Goal: Connect with others: Connect with others

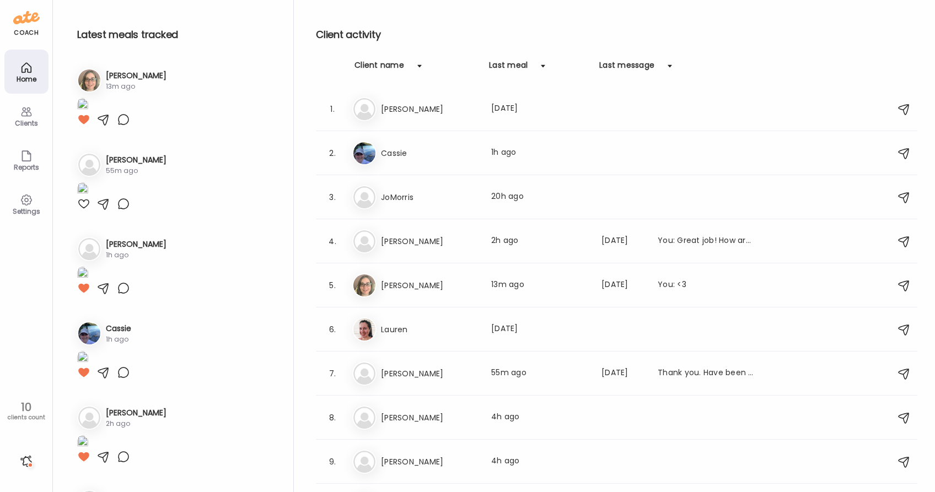
scroll to position [1525, 0]
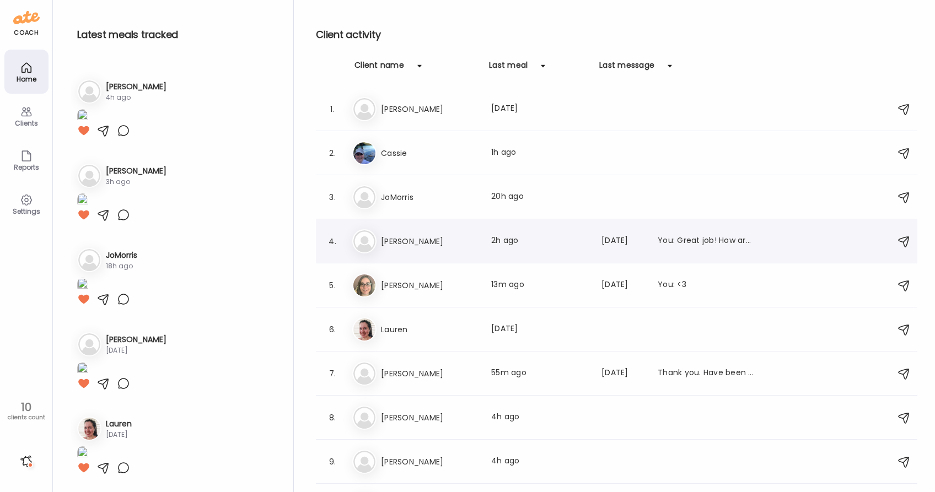
click at [419, 235] on h3 "[PERSON_NAME]" at bounding box center [429, 241] width 97 height 13
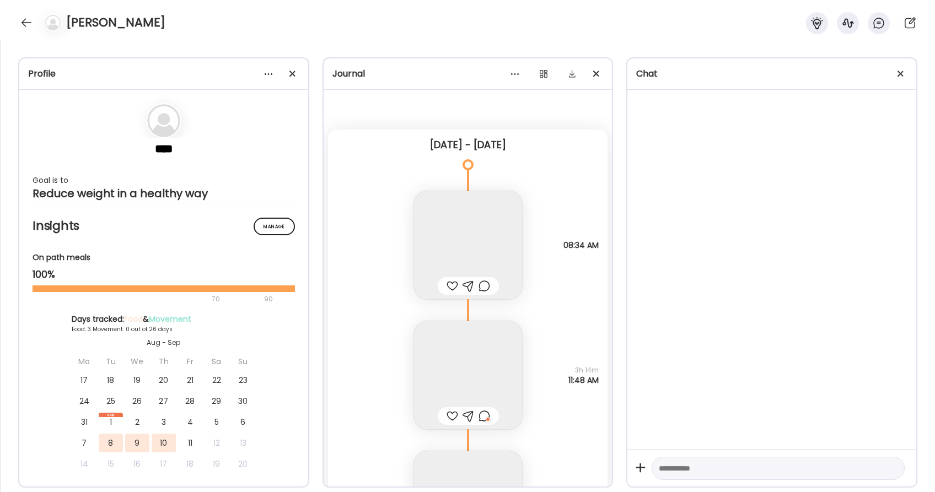
scroll to position [1878, 0]
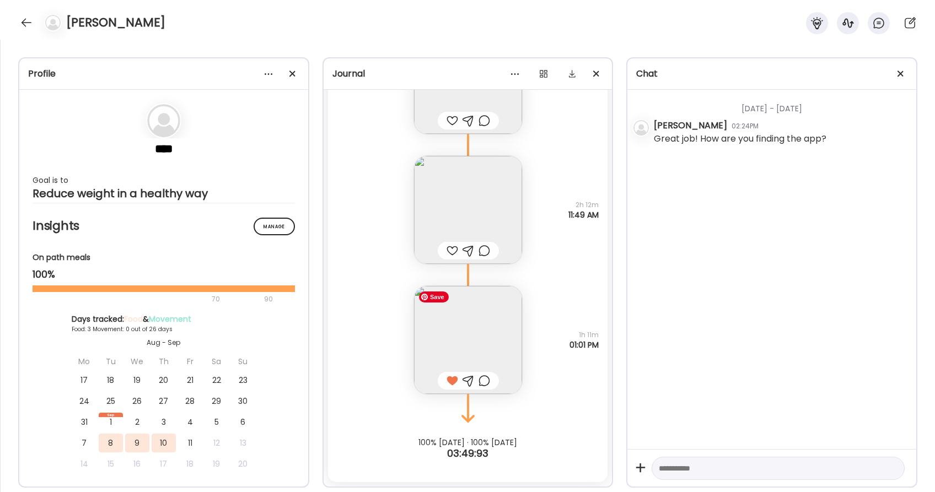
click at [442, 337] on img at bounding box center [468, 340] width 108 height 108
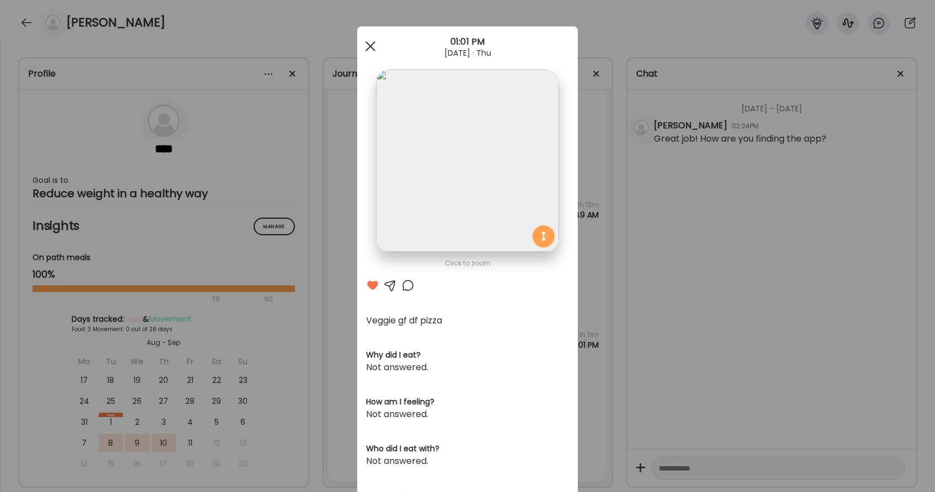
click at [368, 47] on span at bounding box center [370, 46] width 10 height 10
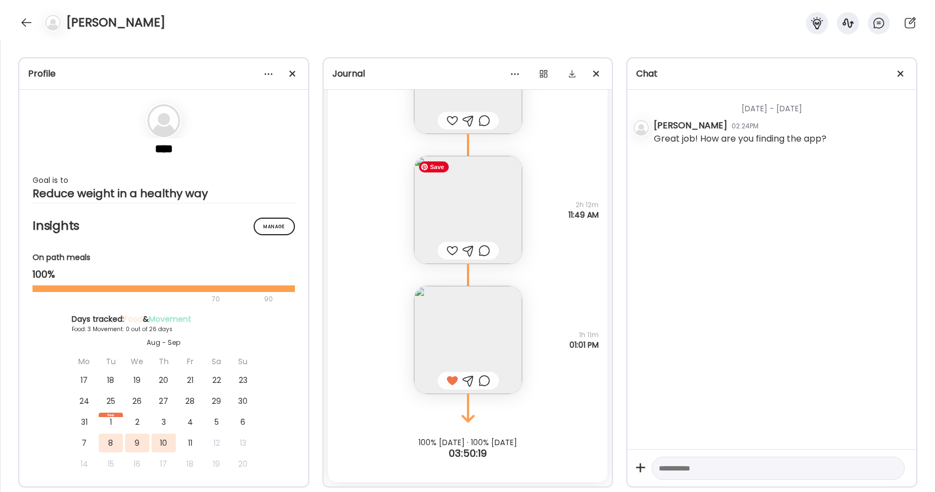
click at [466, 213] on img at bounding box center [468, 210] width 108 height 108
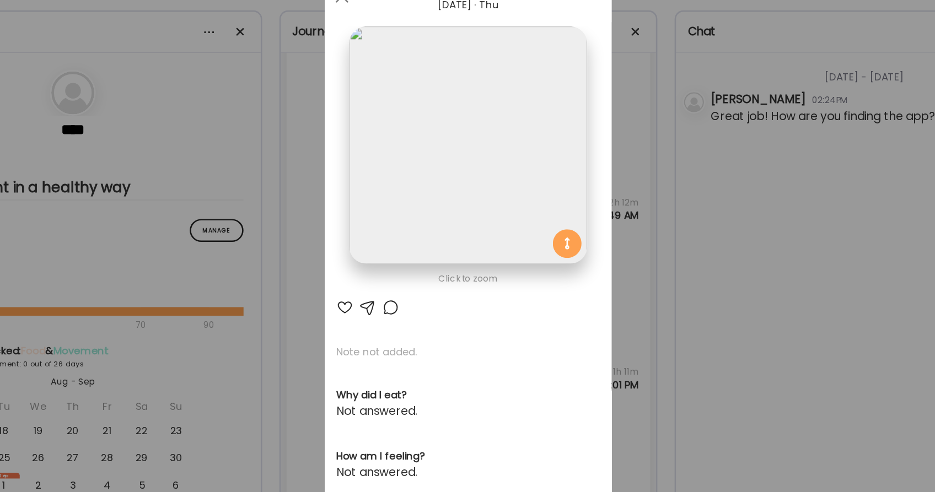
drag, startPoint x: 431, startPoint y: 247, endPoint x: 539, endPoint y: 143, distance: 150.4
click at [539, 143] on img at bounding box center [467, 160] width 182 height 182
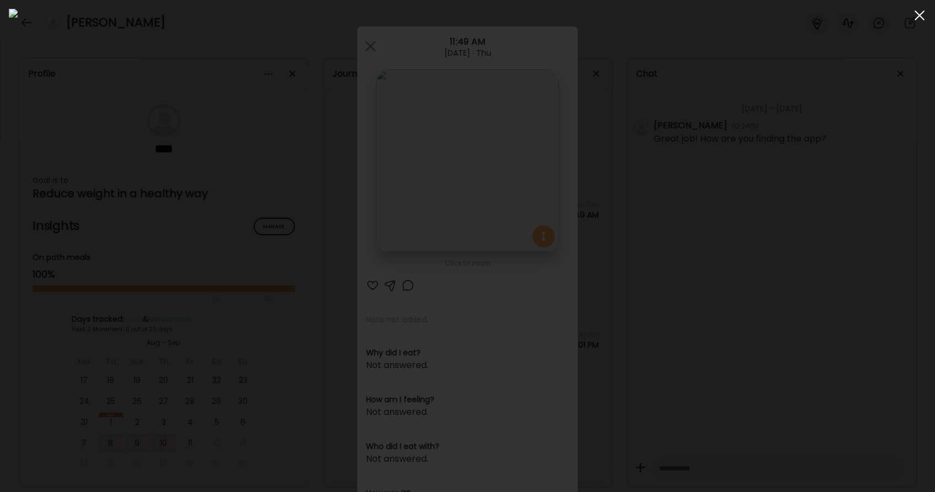
click at [925, 18] on div at bounding box center [919, 15] width 22 height 22
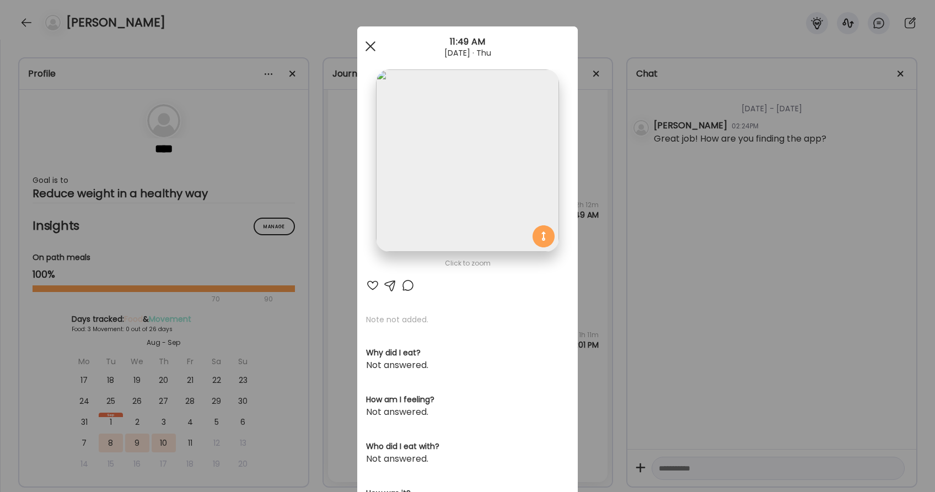
click at [374, 48] on div at bounding box center [370, 46] width 22 height 22
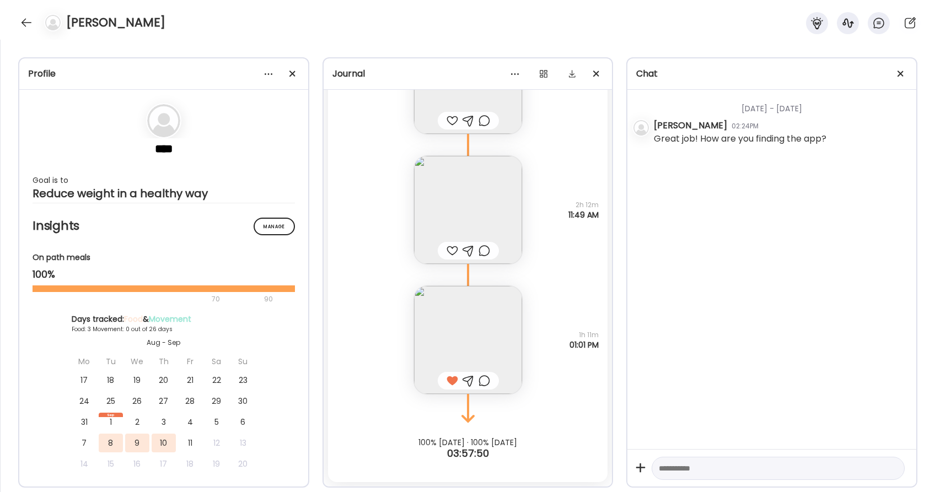
scroll to position [1543, 0]
